Goal: Navigation & Orientation: Find specific page/section

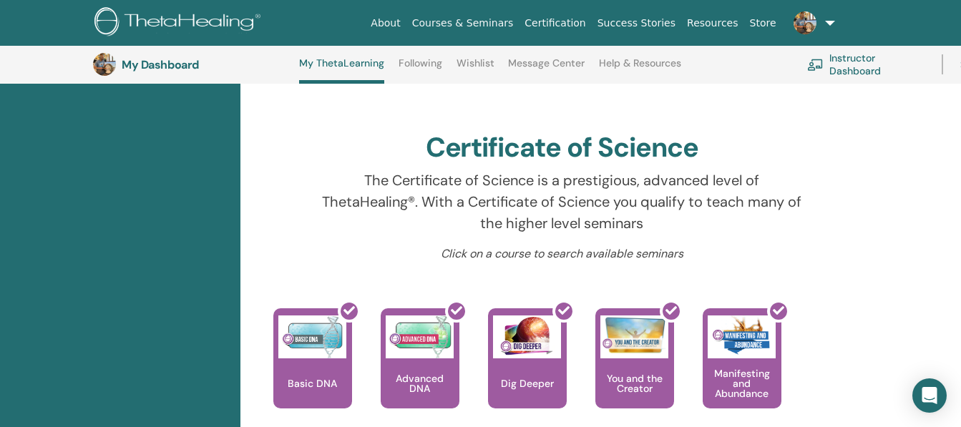
scroll to position [421, 0]
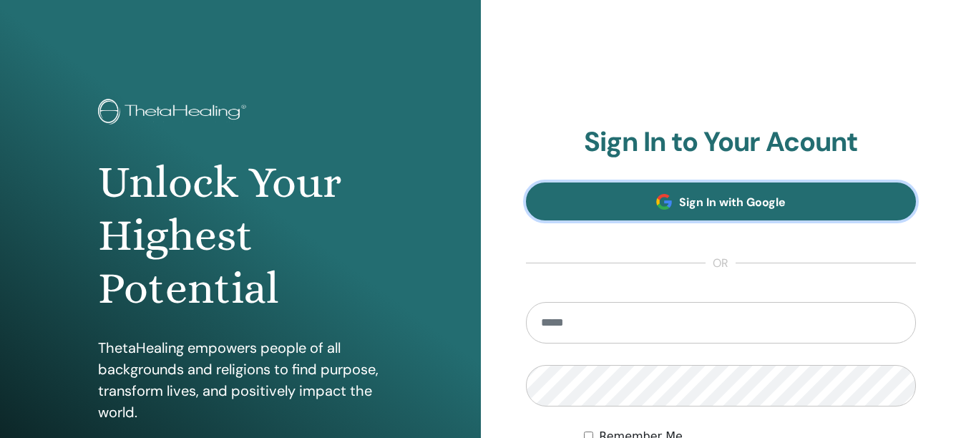
click at [766, 193] on link "Sign In with Google" at bounding box center [721, 201] width 391 height 38
